Goal: Information Seeking & Learning: Learn about a topic

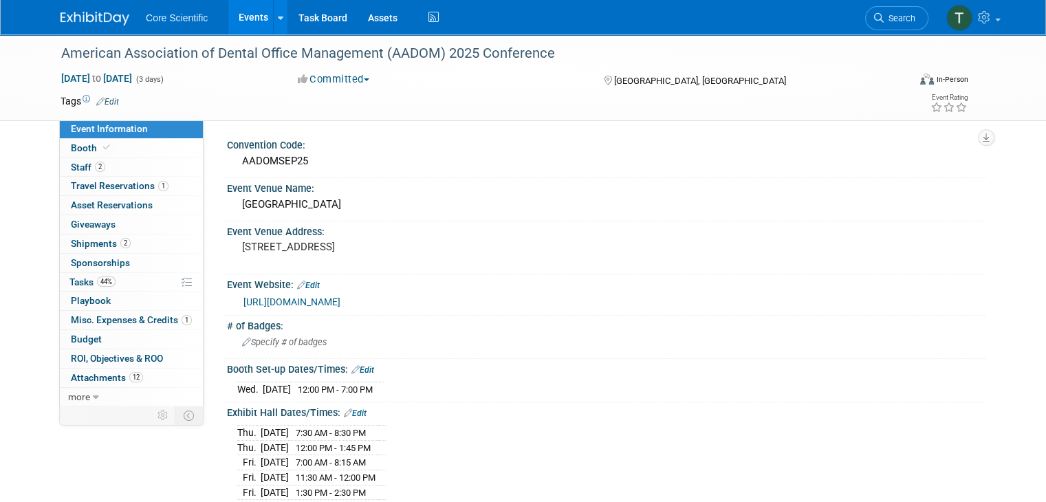
click at [74, 13] on img at bounding box center [94, 19] width 69 height 14
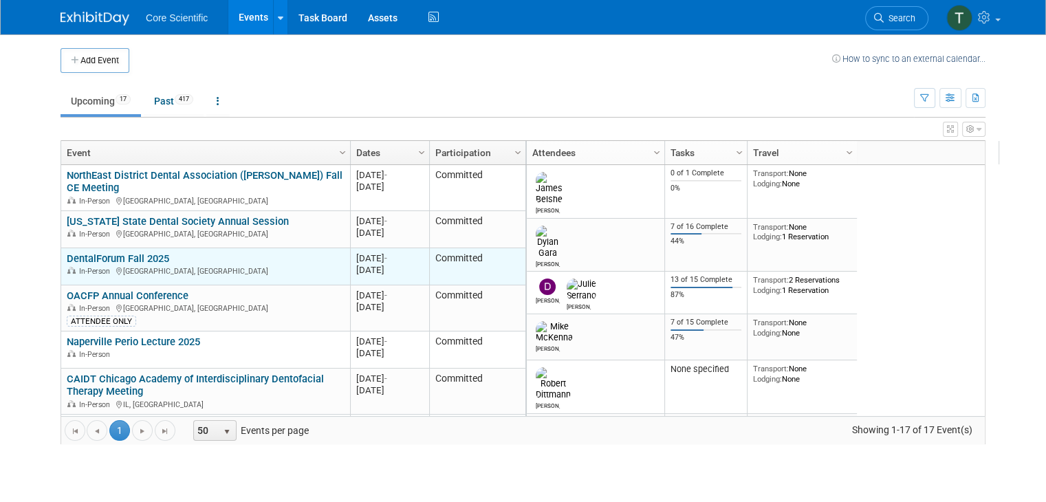
click at [112, 259] on link "DentalForum Fall 2025" at bounding box center [118, 258] width 102 height 12
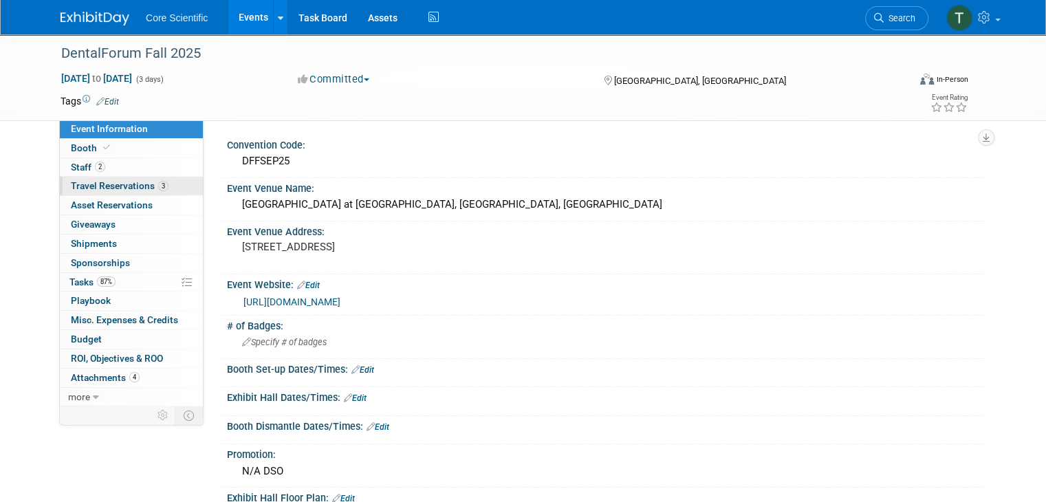
click at [96, 188] on span "Travel Reservations 3" at bounding box center [120, 185] width 98 height 11
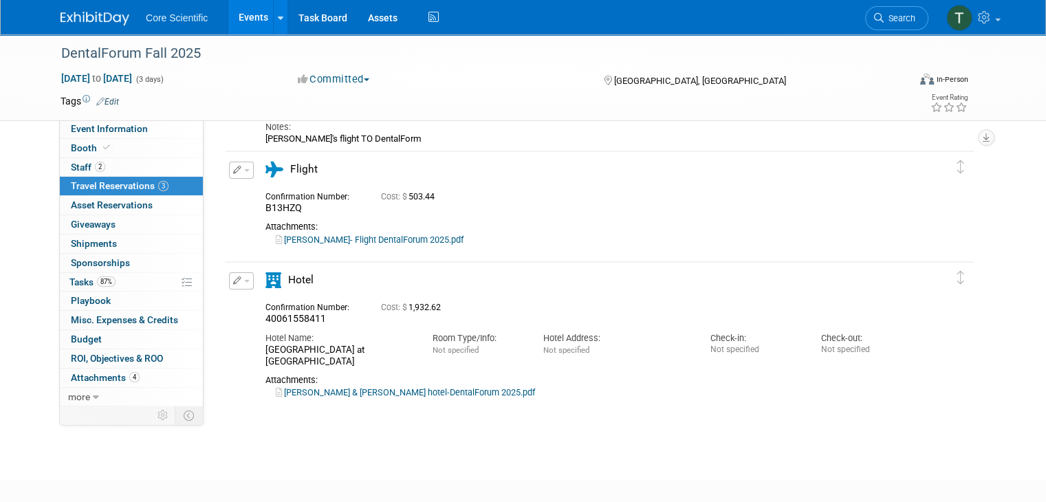
scroll to position [170, 0]
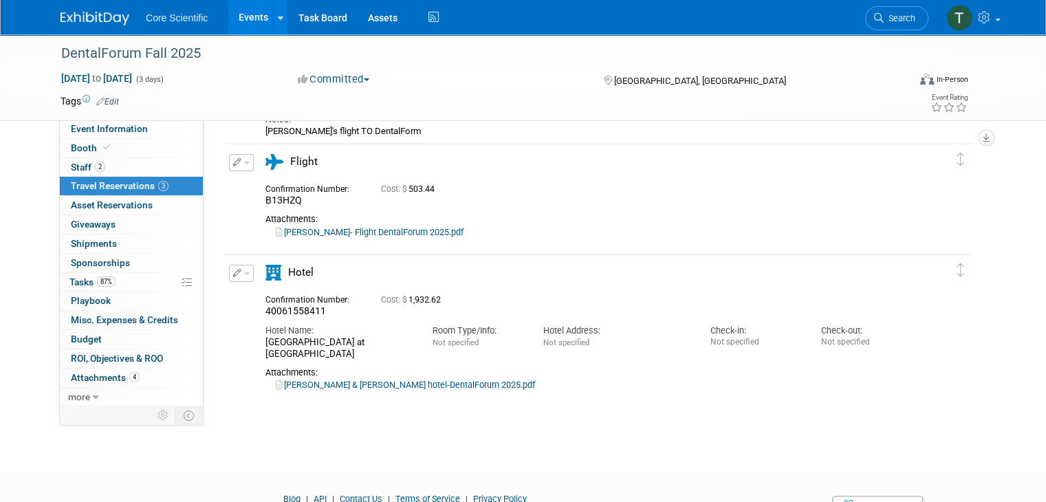
click at [376, 379] on link "Dan & Julie hotel-DentalForum 2025.pdf" at bounding box center [405, 384] width 259 height 10
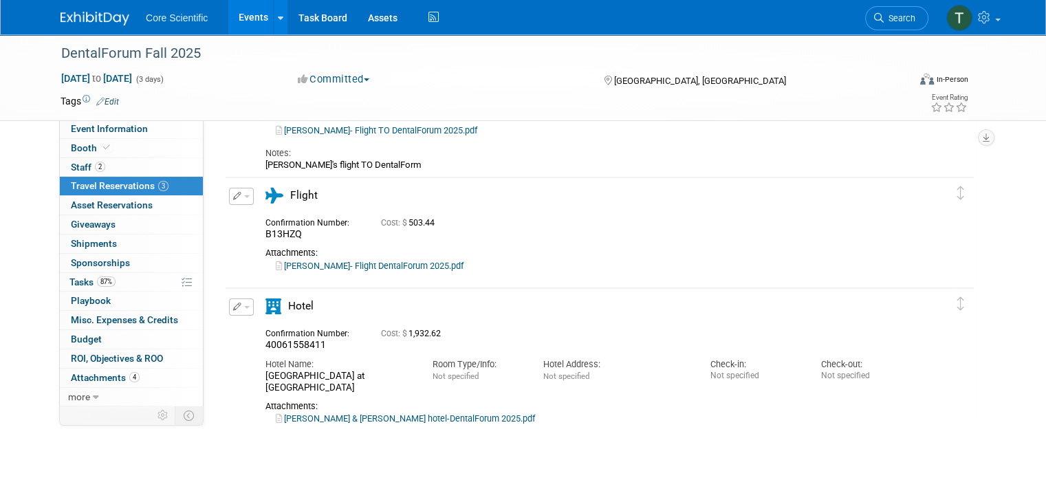
scroll to position [137, 0]
click at [146, 17] on span "Core Scientific" at bounding box center [177, 17] width 62 height 11
click at [91, 11] on link at bounding box center [102, 11] width 85 height 11
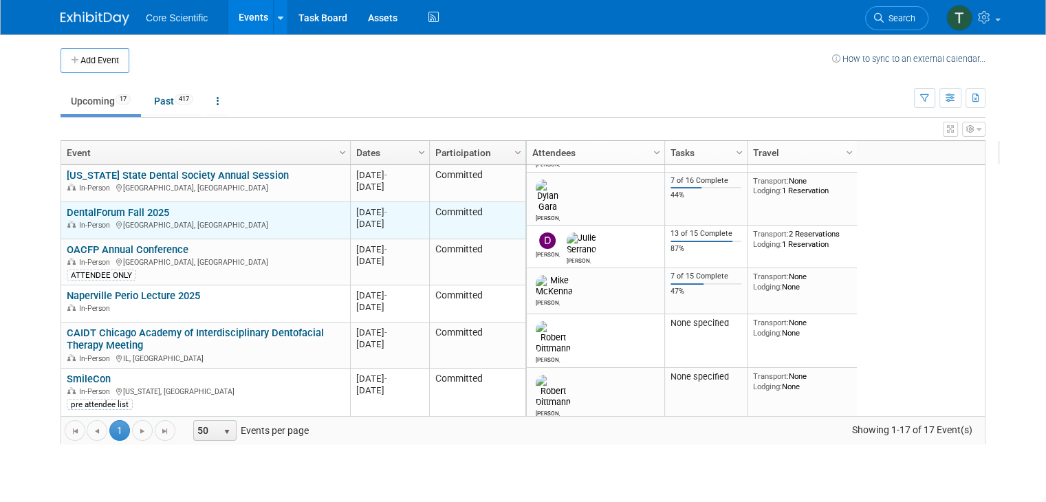
scroll to position [45, 0]
click at [133, 212] on link "DentalForum Fall 2025" at bounding box center [118, 213] width 102 height 12
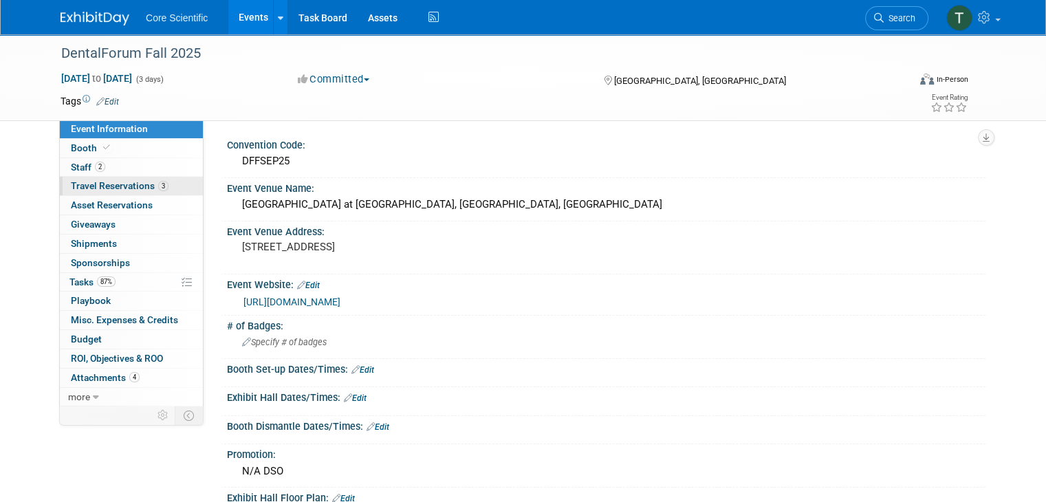
click at [109, 182] on span "Travel Reservations 3" at bounding box center [120, 185] width 98 height 11
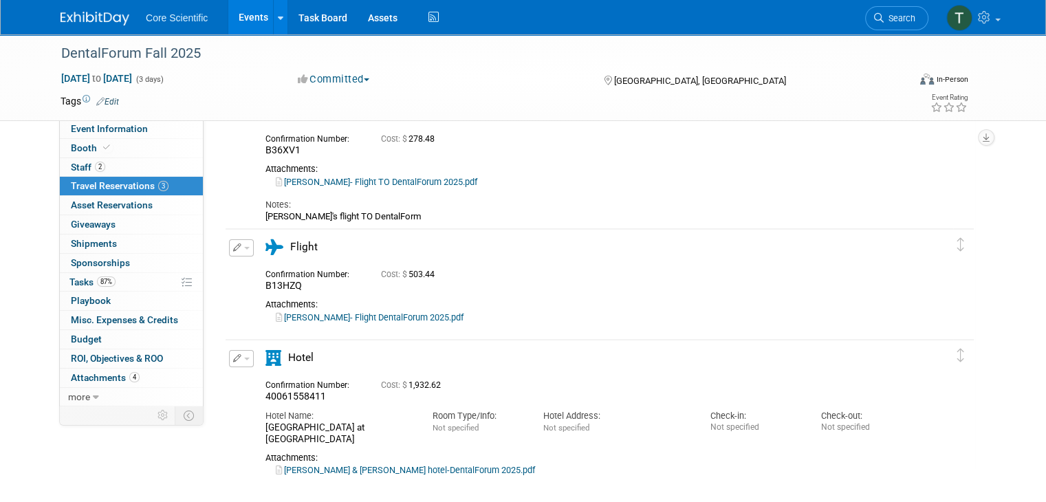
scroll to position [93, 0]
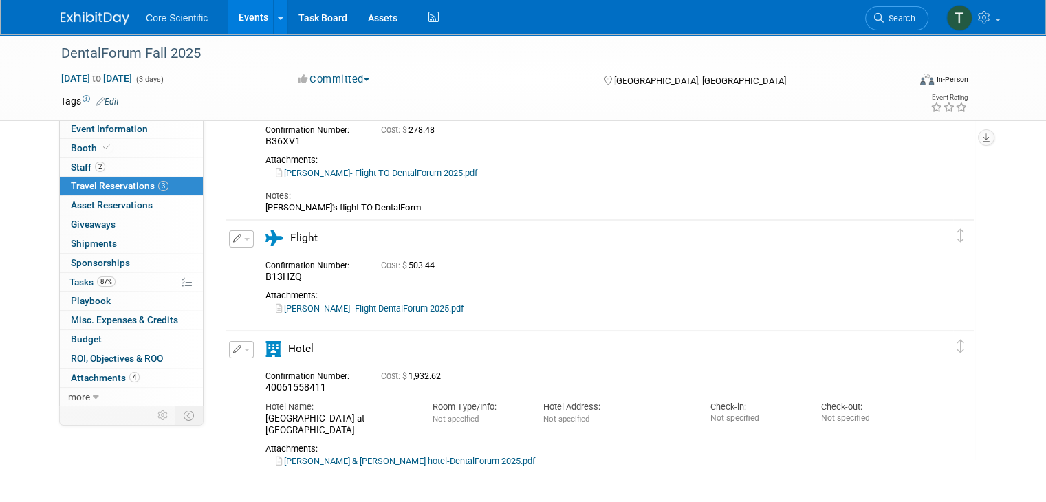
click at [344, 456] on link "[PERSON_NAME] & [PERSON_NAME] hotel-DentalForum 2025.pdf" at bounding box center [405, 461] width 259 height 10
click at [81, 130] on span "Event Information" at bounding box center [109, 128] width 77 height 11
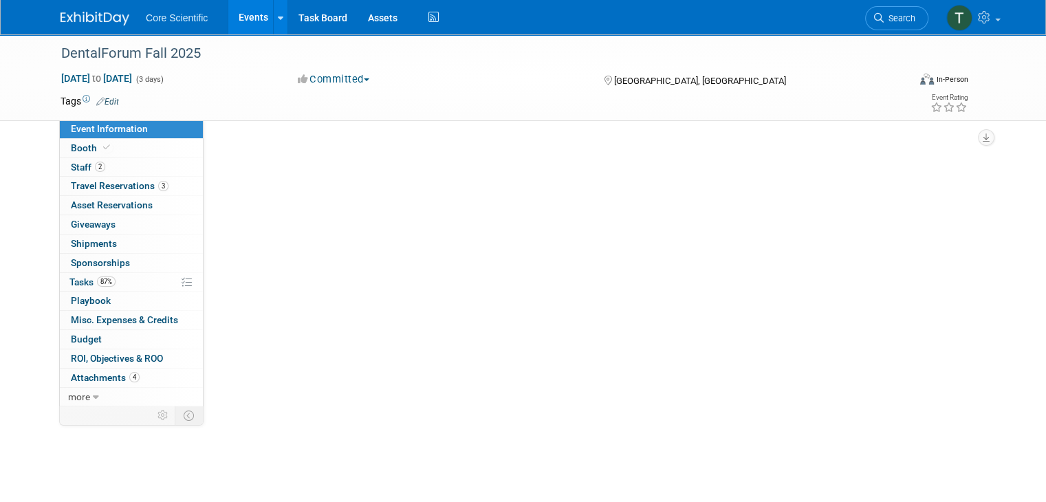
scroll to position [0, 0]
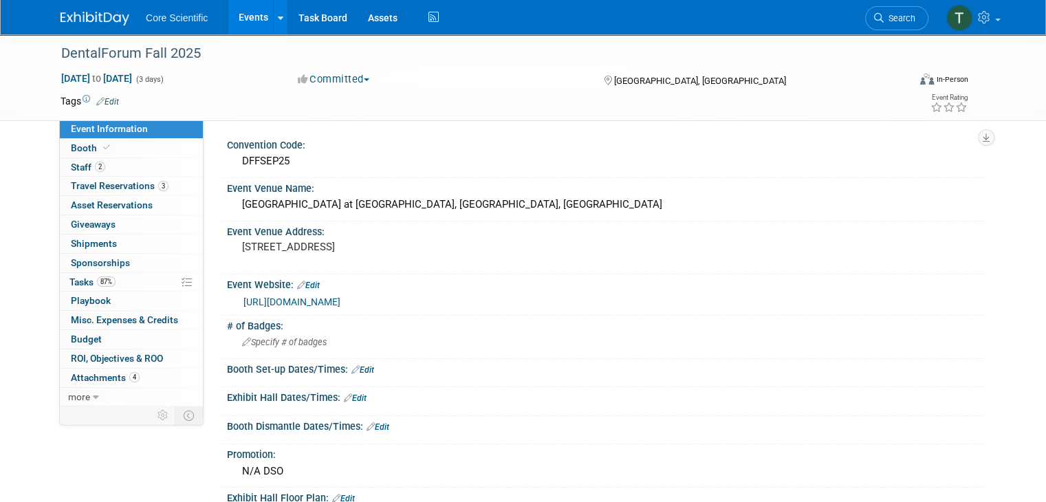
click at [340, 302] on link "[URL][DOMAIN_NAME]" at bounding box center [291, 301] width 97 height 11
click at [82, 7] on link at bounding box center [102, 11] width 85 height 11
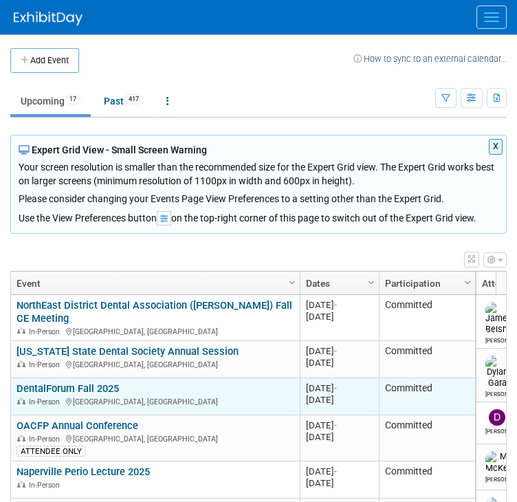
click at [89, 391] on link "DentalForum Fall 2025" at bounding box center [67, 388] width 102 height 12
